Goal: Book appointment/travel/reservation

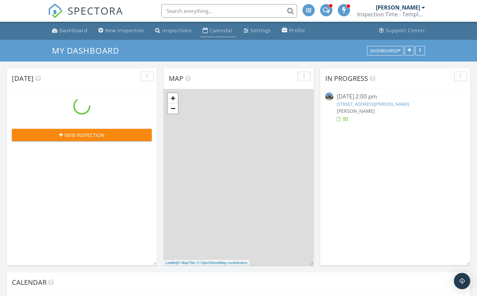
click at [217, 29] on div "Calendar" at bounding box center [221, 30] width 23 height 6
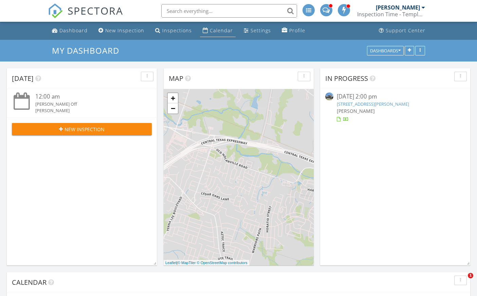
scroll to position [629, 488]
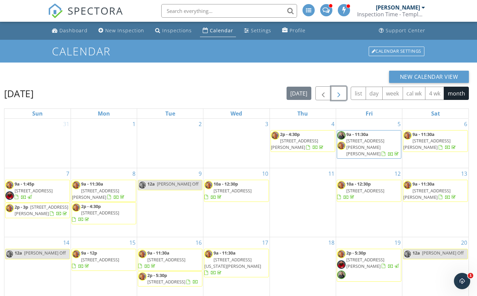
click at [338, 96] on span "button" at bounding box center [339, 93] width 8 height 8
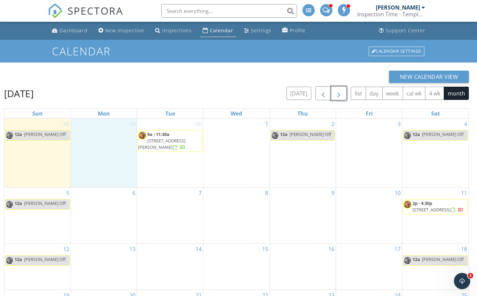
click at [95, 152] on div "29" at bounding box center [104, 153] width 66 height 69
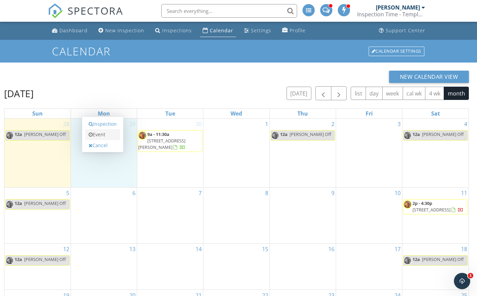
click at [100, 135] on link "Event" at bounding box center [102, 134] width 35 height 11
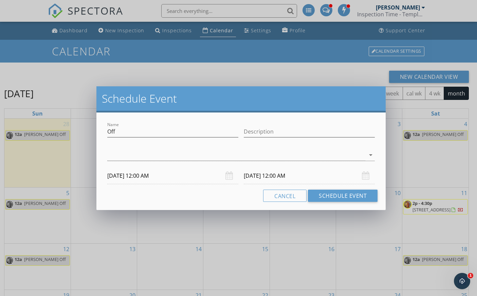
click at [107, 132] on div "Name Off" at bounding box center [173, 132] width 137 height 23
click at [108, 131] on input "Off" at bounding box center [172, 131] width 131 height 11
type input "[PERSON_NAME] Off"
click at [372, 154] on icon "arrow_drop_down" at bounding box center [371, 155] width 8 height 8
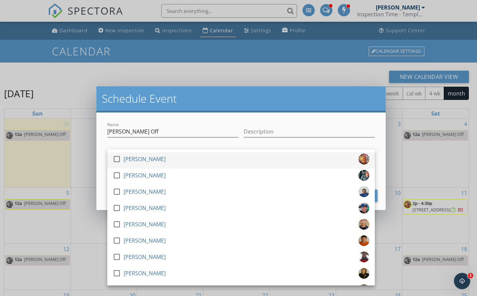
click at [157, 155] on div "check_box_outline_blank [PERSON_NAME]" at bounding box center [241, 161] width 257 height 14
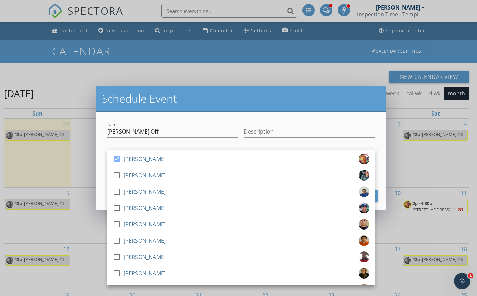
click at [405, 159] on div "Schedule Event Name [PERSON_NAME] Off Description check_box [PERSON_NAME] check…" at bounding box center [238, 148] width 477 height 296
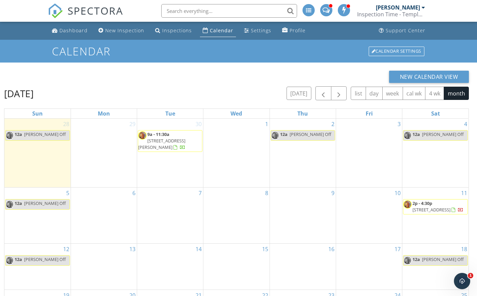
click at [112, 149] on div "29" at bounding box center [104, 153] width 66 height 69
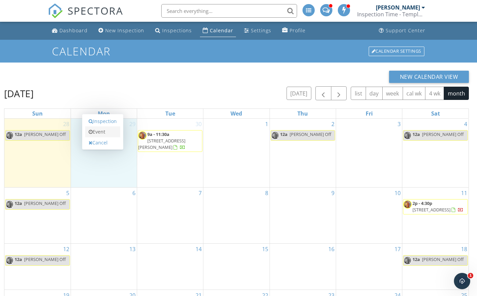
click at [104, 132] on link "Event" at bounding box center [102, 131] width 35 height 11
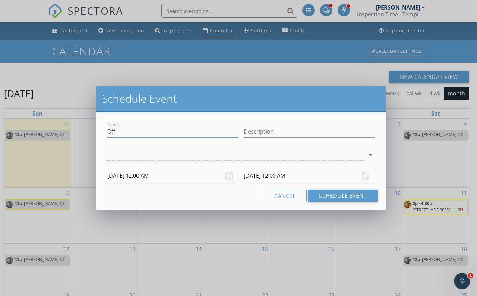
click at [107, 132] on input "Off" at bounding box center [172, 131] width 131 height 11
type input "[PERSON_NAME] Off"
click at [371, 155] on icon "arrow_drop_down" at bounding box center [371, 155] width 8 height 8
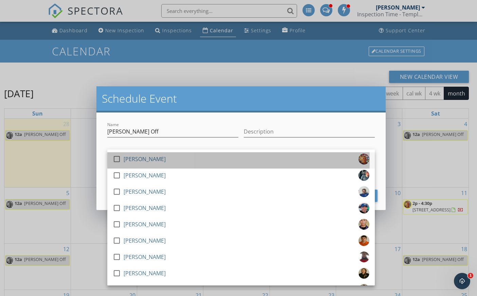
click at [136, 154] on div "[PERSON_NAME]" at bounding box center [145, 159] width 42 height 11
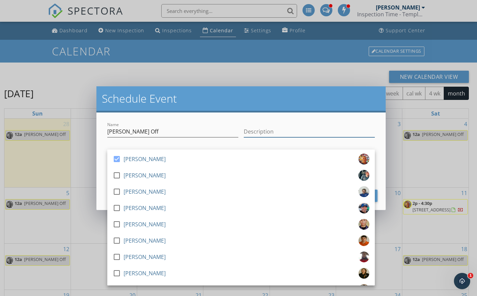
click at [351, 127] on input "Description" at bounding box center [309, 131] width 131 height 11
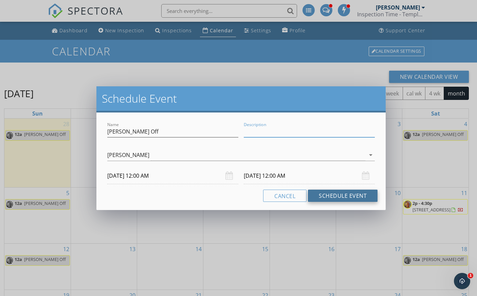
click at [329, 193] on button "Schedule Event" at bounding box center [343, 196] width 70 height 12
